Goal: Browse casually: Explore the website without a specific task or goal

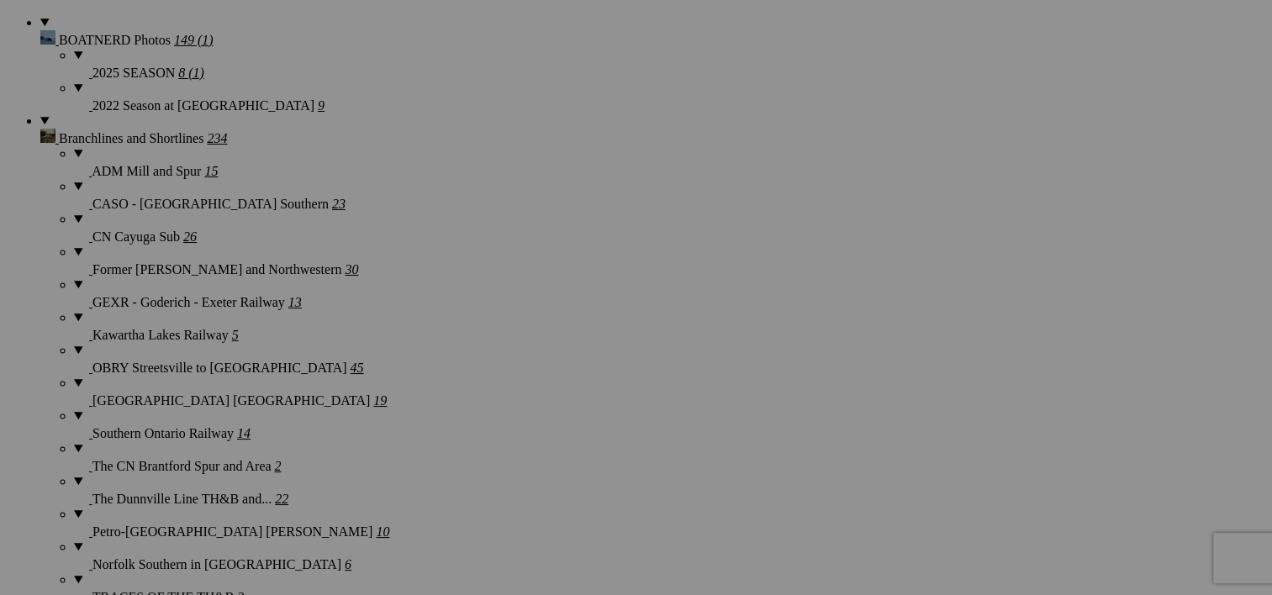
scroll to position [1210, 0]
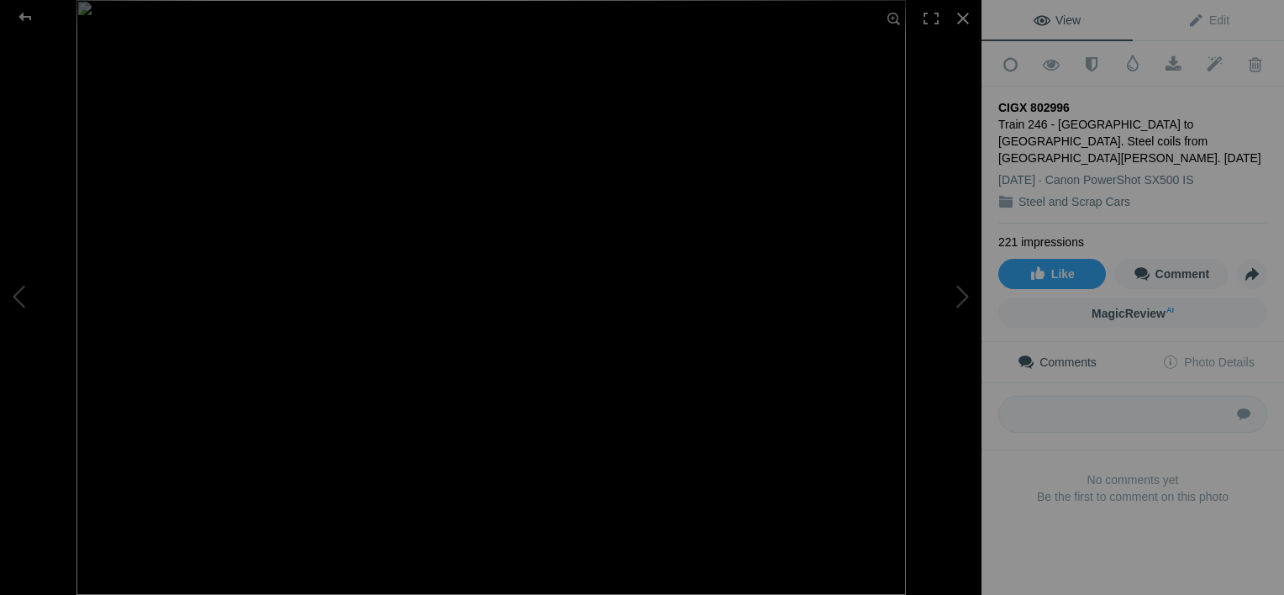
click at [651, 262] on img at bounding box center [491, 297] width 830 height 595
click at [342, 243] on img at bounding box center [20, 334] width 1860 height 1335
click at [665, 247] on img at bounding box center [311, 326] width 1860 height 1335
click at [968, 18] on div at bounding box center [963, 18] width 37 height 37
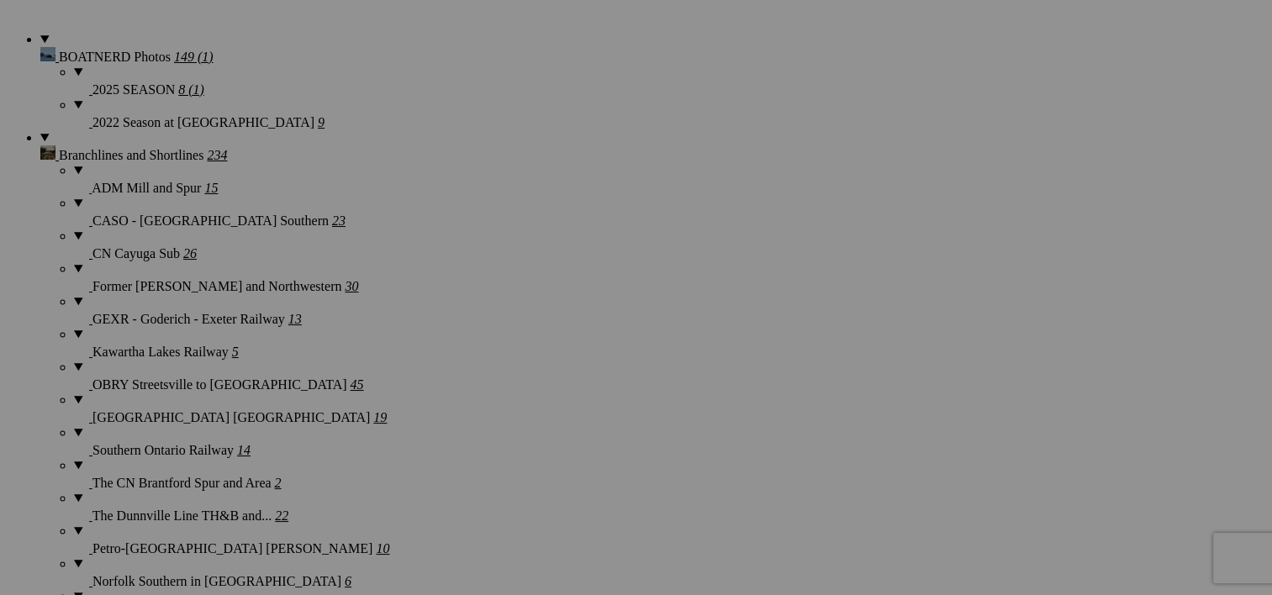
scroll to position [0, 0]
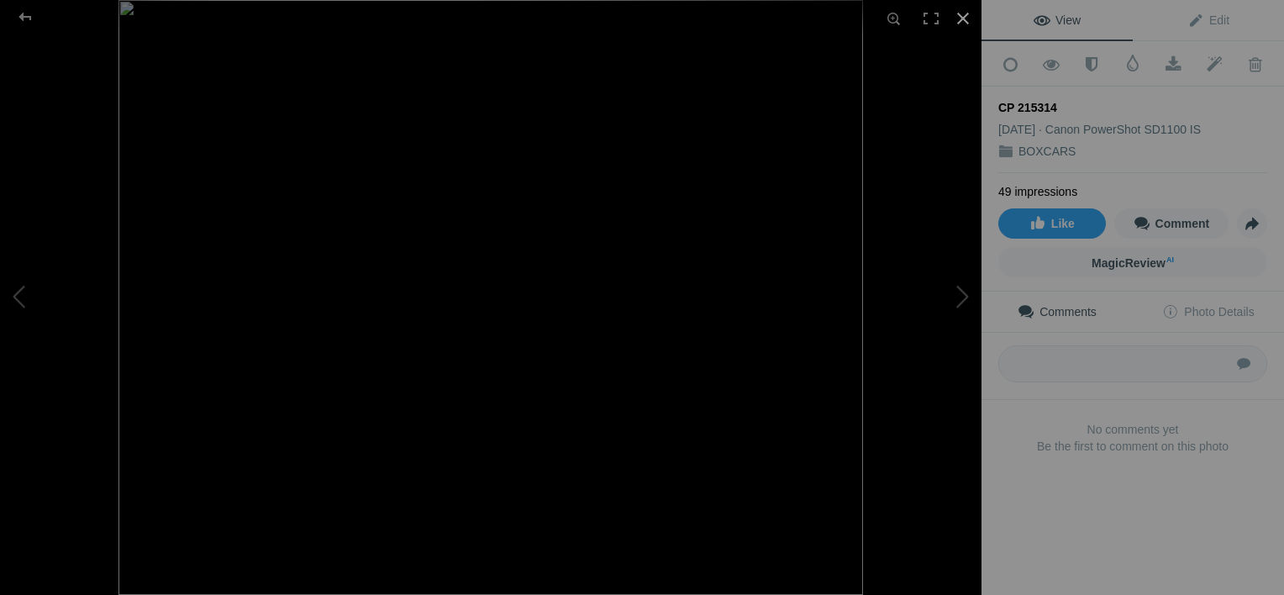
click at [960, 22] on div at bounding box center [963, 18] width 37 height 37
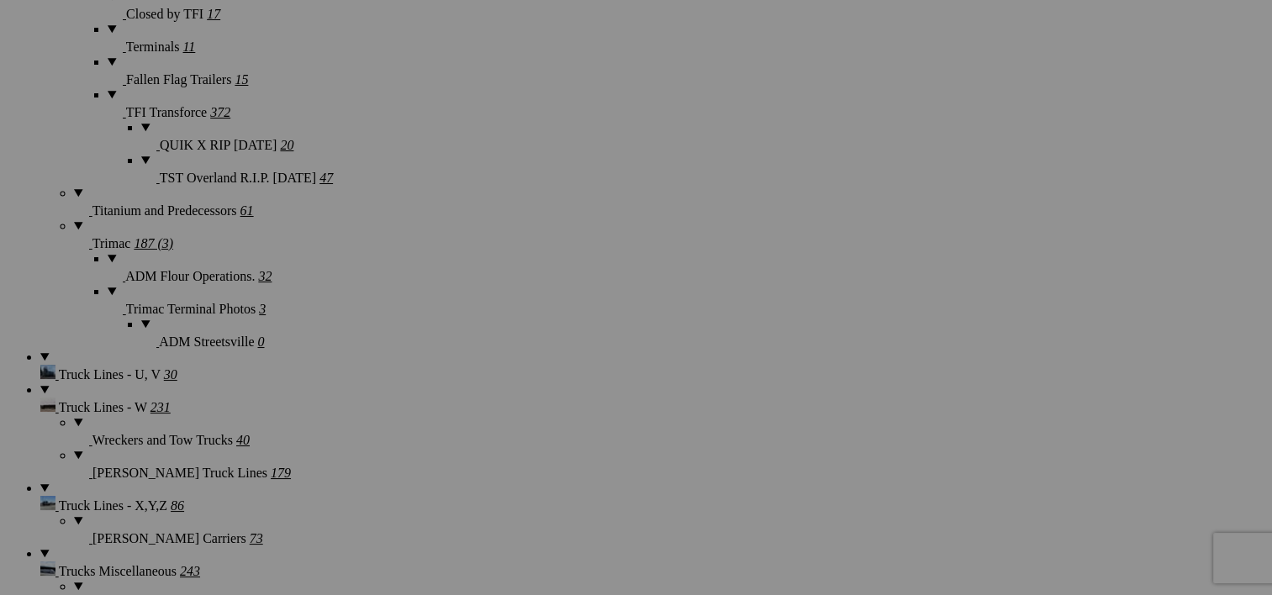
scroll to position [9482, 0]
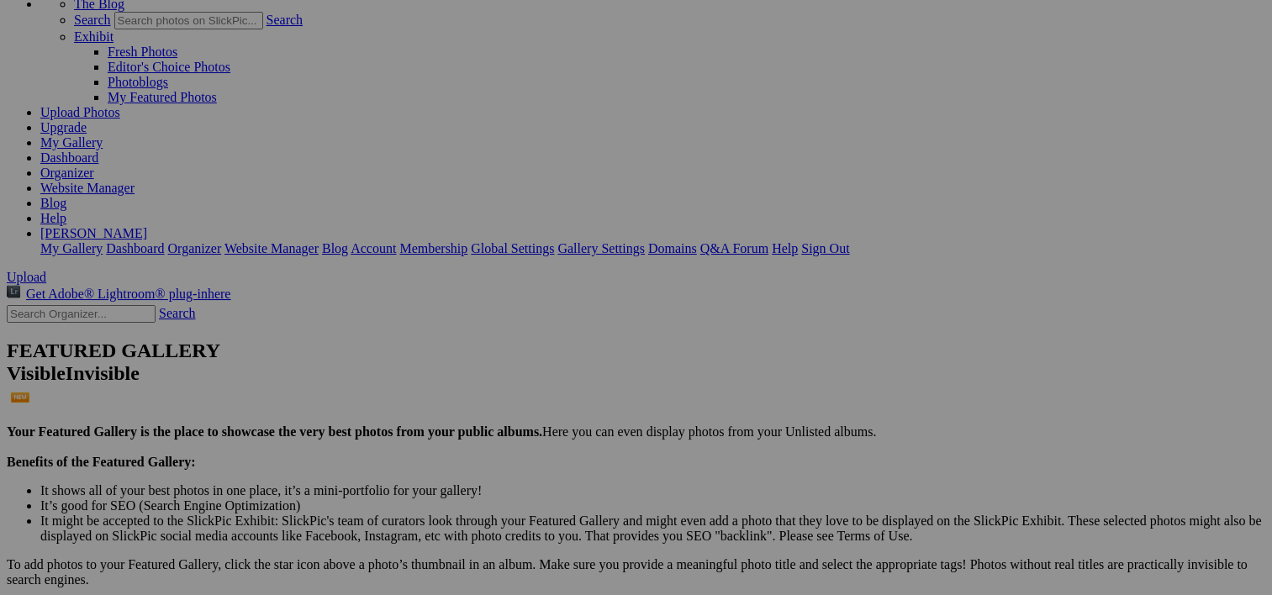
scroll to position [358, 0]
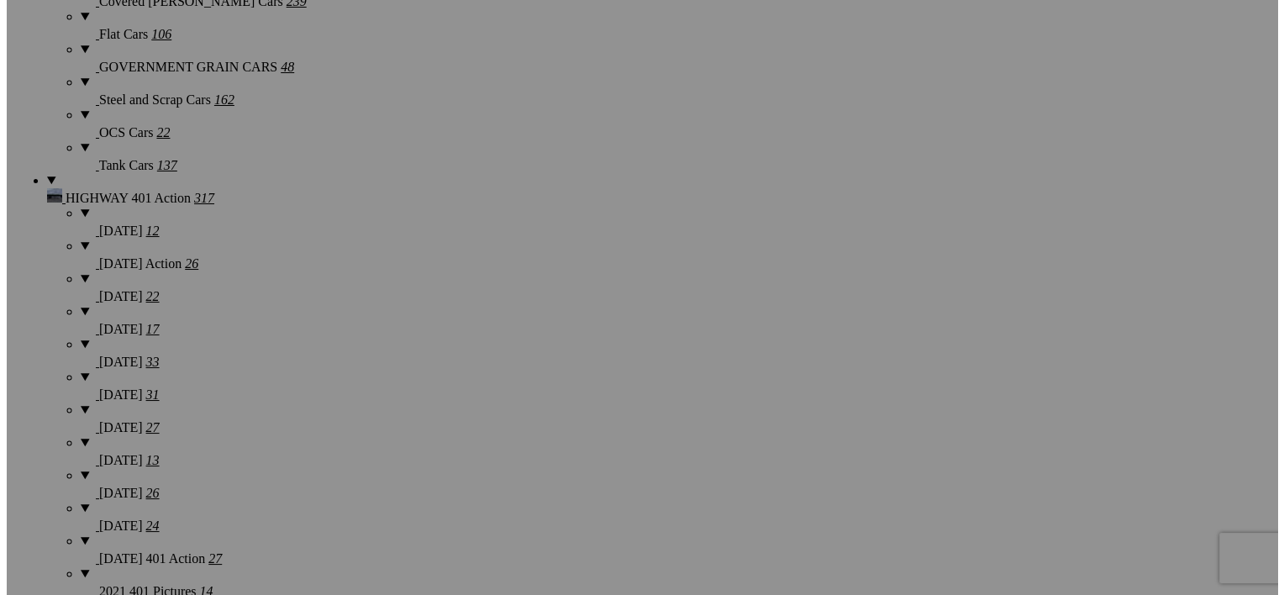
scroll to position [2656, 0]
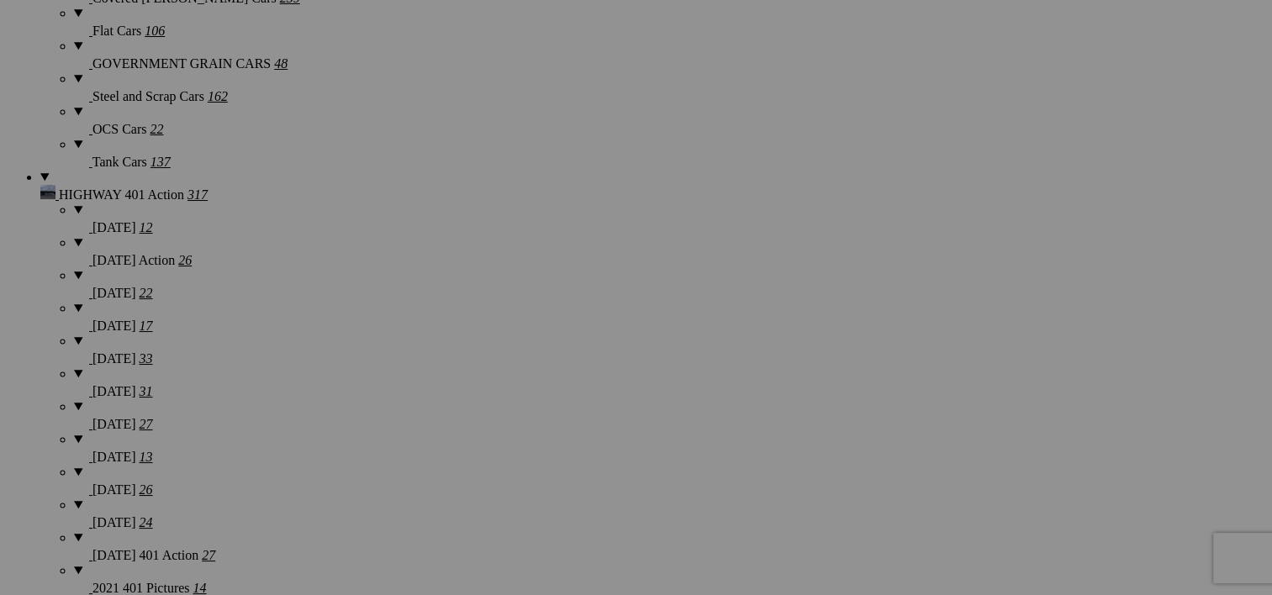
click at [0, 0] on button at bounding box center [0, 0] width 0 height 0
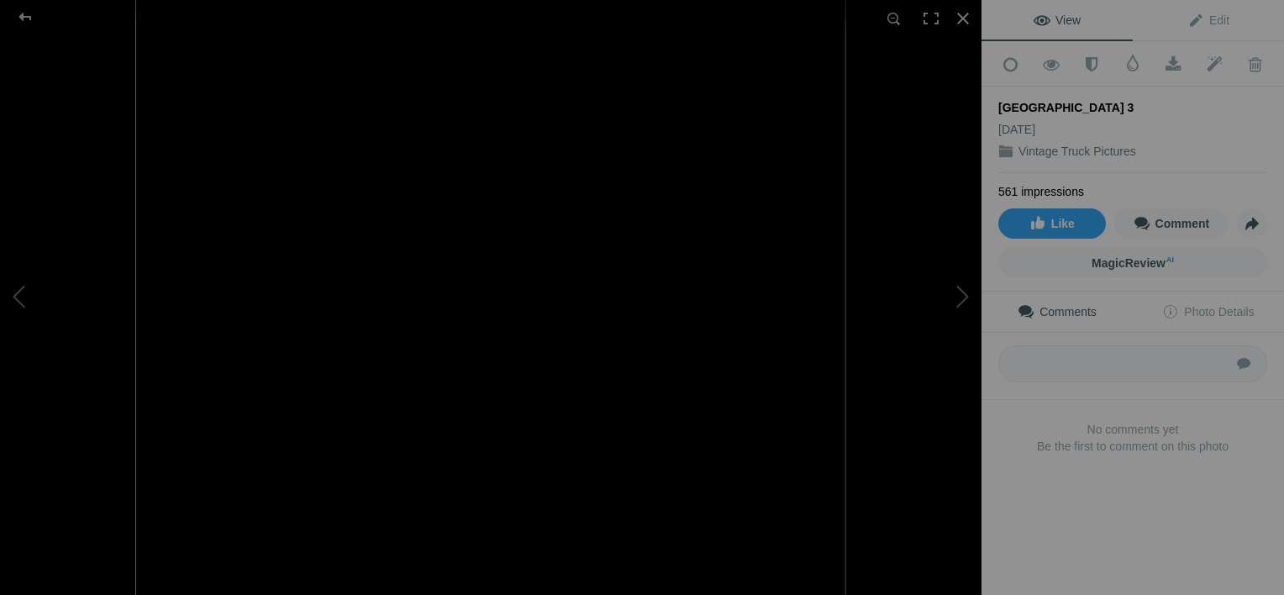
click at [1032, 387] on div "Submit" at bounding box center [1133, 366] width 303 height 67
